Goal: Task Accomplishment & Management: Manage account settings

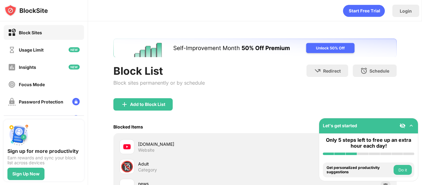
scroll to position [85, 0]
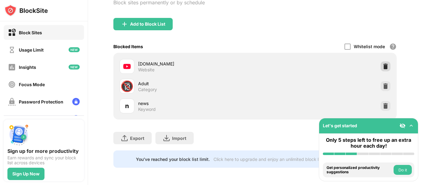
click at [383, 64] on img at bounding box center [385, 66] width 6 height 6
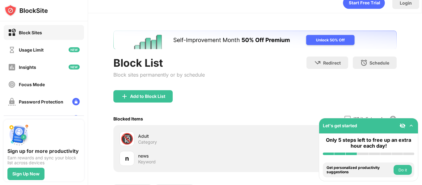
scroll to position [0, 0]
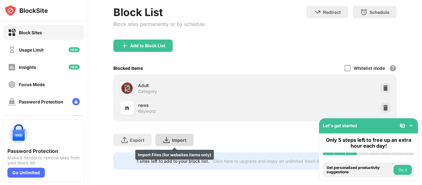
scroll to position [65, 0]
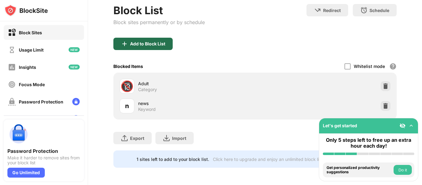
click at [166, 42] on div "Add to Block List" at bounding box center [142, 44] width 59 height 12
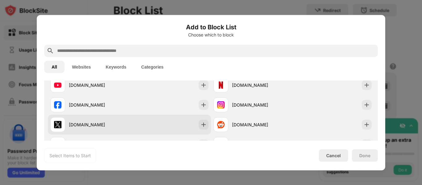
scroll to position [72, 0]
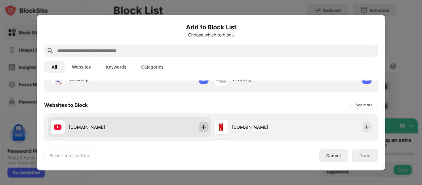
click at [204, 131] on div at bounding box center [204, 127] width 10 height 10
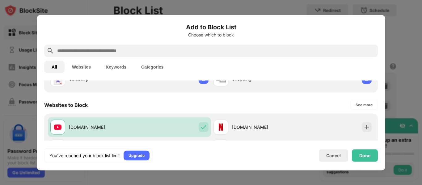
scroll to position [0, 0]
click at [364, 153] on div "Done" at bounding box center [364, 155] width 11 height 5
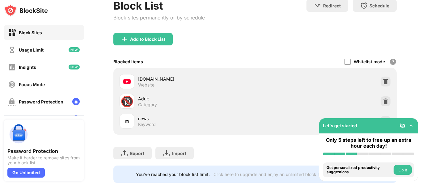
drag, startPoint x: 331, startPoint y: 1, endPoint x: 232, endPoint y: 19, distance: 100.8
click at [232, 19] on div "Block List Block sites permanently or by schedule Redirect Choose a site to be …" at bounding box center [254, 16] width 283 height 34
